Goal: Find contact information: Find contact information

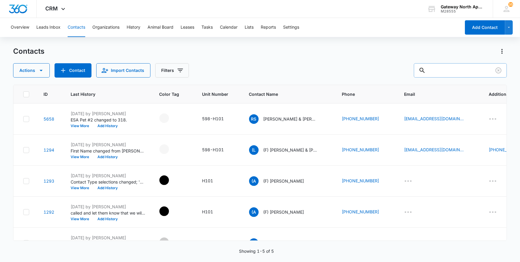
click at [438, 65] on input "text" at bounding box center [460, 70] width 93 height 14
type input "g100"
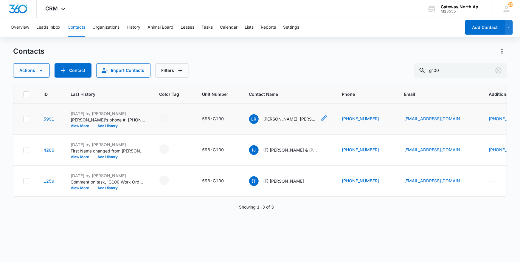
click at [283, 119] on p "[PERSON_NAME], [PERSON_NAME] & [PERSON_NAME]" at bounding box center [291, 119] width 54 height 6
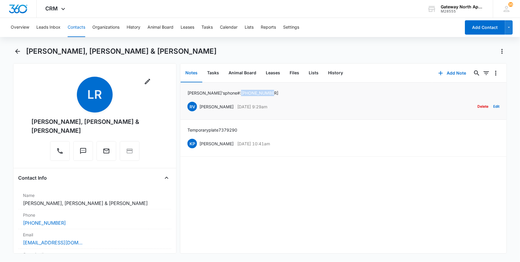
drag, startPoint x: 257, startPoint y: 91, endPoint x: 225, endPoint y: 90, distance: 32.5
click at [225, 90] on p "[PERSON_NAME]'s phone #: [PHONE_NUMBER]" at bounding box center [233, 93] width 91 height 6
drag, startPoint x: 225, startPoint y: 90, endPoint x: 230, endPoint y: 93, distance: 6.3
copy p "[PHONE_NUMBER]"
click at [15, 50] on icon "Back" at bounding box center [17, 51] width 7 height 7
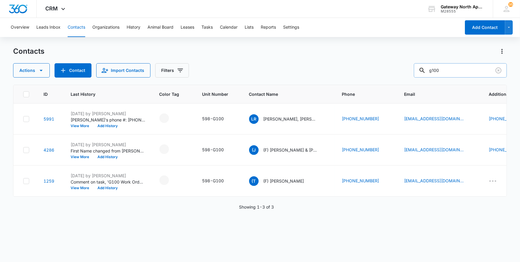
drag, startPoint x: 445, startPoint y: 72, endPoint x: 425, endPoint y: 70, distance: 19.8
click at [421, 70] on div "Actions Contact Import Contacts Filters g100" at bounding box center [260, 70] width 494 height 14
click at [449, 69] on input "g100" at bounding box center [460, 70] width 93 height 14
drag, startPoint x: 449, startPoint y: 69, endPoint x: 392, endPoint y: 73, distance: 57.4
click at [395, 72] on div "Actions Contact Import Contacts Filters g100" at bounding box center [260, 70] width 494 height 14
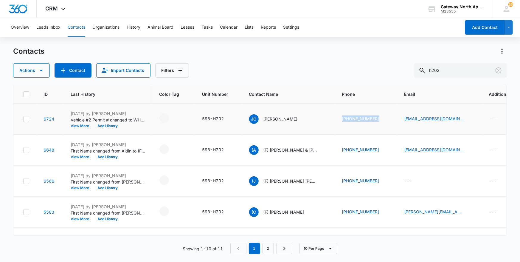
drag, startPoint x: 377, startPoint y: 117, endPoint x: 337, endPoint y: 118, distance: 39.4
click at [337, 118] on td "[PHONE_NUMBER]" at bounding box center [366, 118] width 62 height 31
drag, startPoint x: 337, startPoint y: 118, endPoint x: 364, endPoint y: 116, distance: 26.6
copy link "[PHONE_NUMBER]"
drag, startPoint x: 456, startPoint y: 70, endPoint x: 385, endPoint y: 68, distance: 71.6
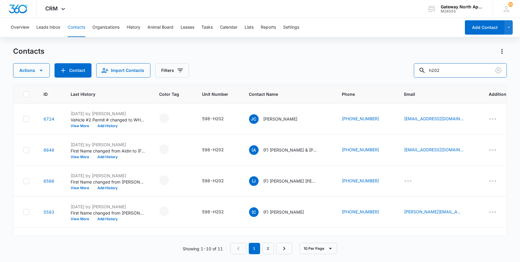
click at [385, 68] on div "Actions Contact Import Contacts Filters h202" at bounding box center [260, 70] width 494 height 14
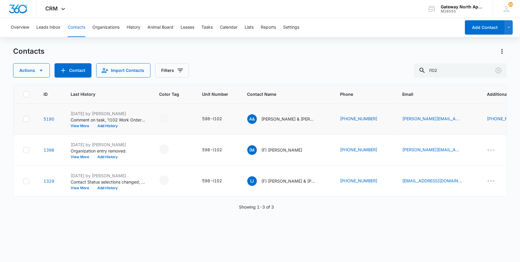
drag, startPoint x: 375, startPoint y: 116, endPoint x: 339, endPoint y: 119, distance: 36.2
click at [337, 120] on td "[PHONE_NUMBER]" at bounding box center [364, 118] width 62 height 31
click at [373, 118] on link "[PHONE_NUMBER]" at bounding box center [359, 118] width 37 height 6
drag, startPoint x: 374, startPoint y: 117, endPoint x: 331, endPoint y: 119, distance: 43.3
click at [331, 119] on tr "5190 [DATE] by [PERSON_NAME] Comment on task, 'I102 Work Order' "done" View Mor…" at bounding box center [374, 118] width 723 height 31
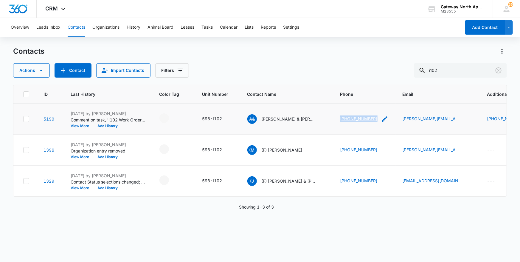
drag, startPoint x: 331, startPoint y: 119, endPoint x: 350, endPoint y: 119, distance: 19.1
copy tr "[PHONE_NUMBER]"
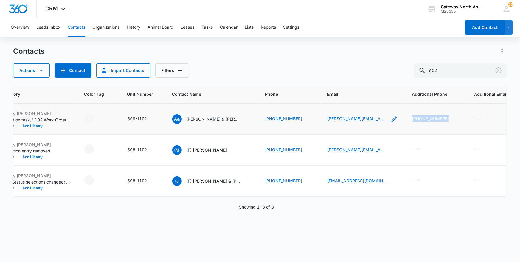
drag, startPoint x: 440, startPoint y: 116, endPoint x: 389, endPoint y: 118, distance: 50.7
click at [389, 118] on tr "5190 [DATE] by [PERSON_NAME] Comment on task, 'I102 Work Order' "done" View Mor…" at bounding box center [299, 118] width 723 height 31
drag, startPoint x: 389, startPoint y: 118, endPoint x: 412, endPoint y: 118, distance: 22.7
copy link "[PHONE_NUMBER]"
drag, startPoint x: 452, startPoint y: 68, endPoint x: 364, endPoint y: 78, distance: 89.0
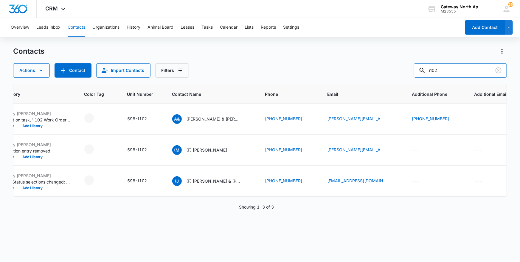
click at [364, 78] on div "Contacts Actions Contact Import Contacts Filters i102 ID Last History Color Tag…" at bounding box center [260, 154] width 494 height 215
type input "l102"
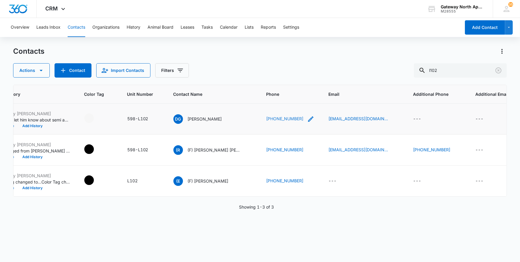
drag, startPoint x: 278, startPoint y: 117, endPoint x: 263, endPoint y: 118, distance: 15.5
click at [267, 118] on div "[PHONE_NUMBER]" at bounding box center [291, 118] width 48 height 7
drag, startPoint x: 272, startPoint y: 79, endPoint x: 221, endPoint y: 79, distance: 51.3
click at [221, 79] on div "Contacts Actions Contact Import Contacts Filters l102 ID Last History Color Tag…" at bounding box center [260, 154] width 494 height 215
drag, startPoint x: 277, startPoint y: 82, endPoint x: 227, endPoint y: 80, distance: 50.8
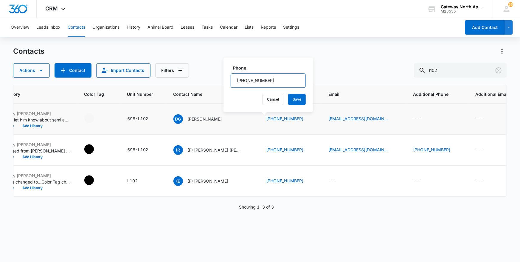
click at [225, 80] on div "Phone Cancel Save" at bounding box center [268, 85] width 89 height 55
click at [270, 103] on button "Cancel" at bounding box center [273, 99] width 21 height 11
